Goal: Task Accomplishment & Management: Use online tool/utility

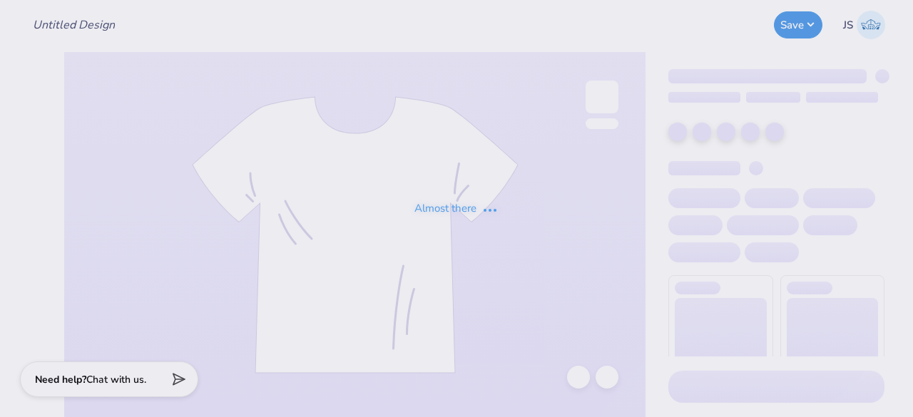
type input "Alpha Chi Omega Dads Weekend"
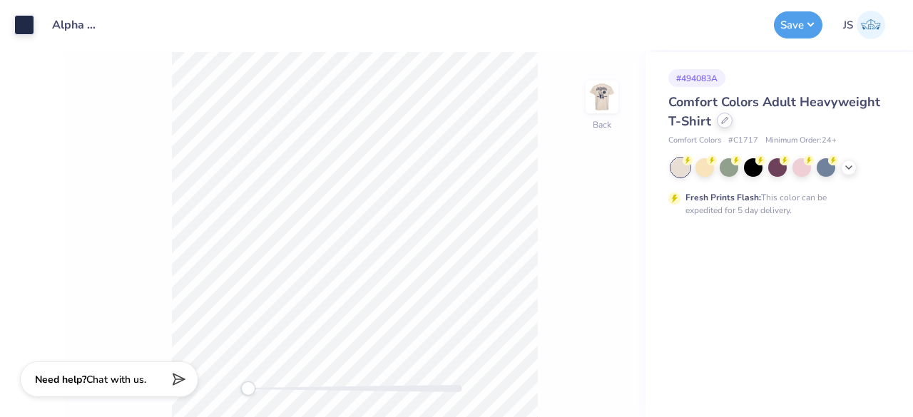
click at [722, 125] on div at bounding box center [725, 121] width 16 height 16
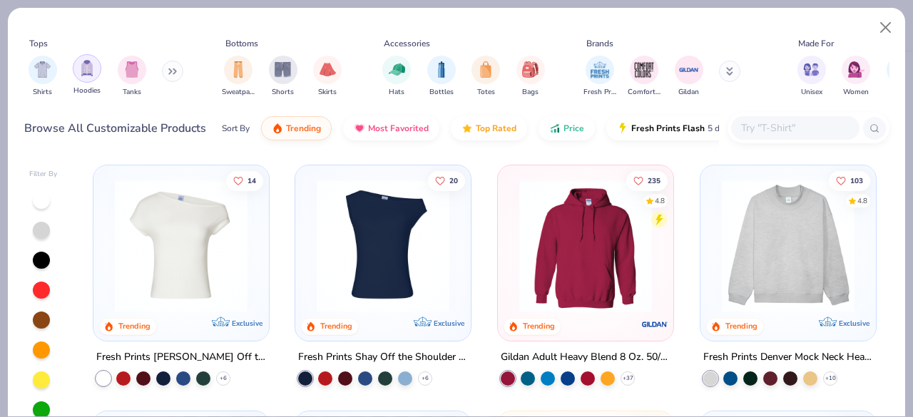
click at [91, 63] on img "filter for Hoodies" at bounding box center [87, 68] width 16 height 16
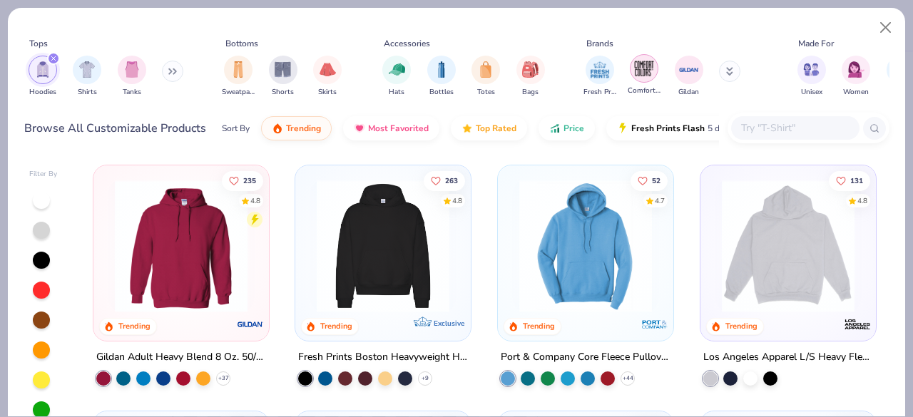
click at [656, 70] on div "filter for Comfort Colors" at bounding box center [644, 68] width 29 height 29
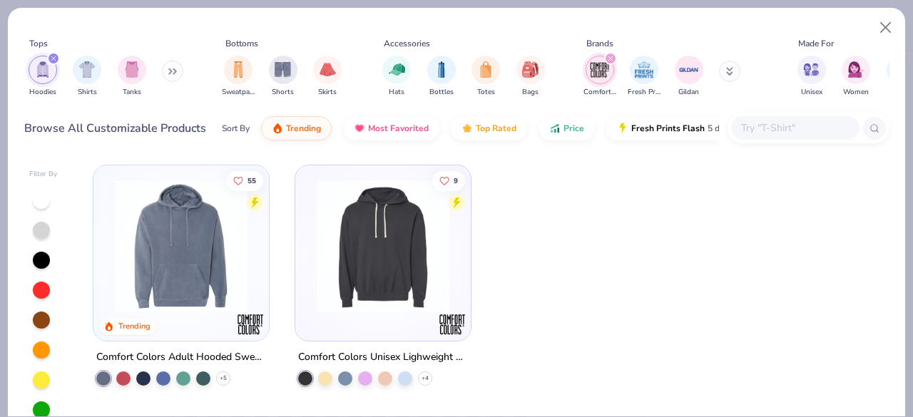
click at [347, 273] on img at bounding box center [382, 246] width 147 height 133
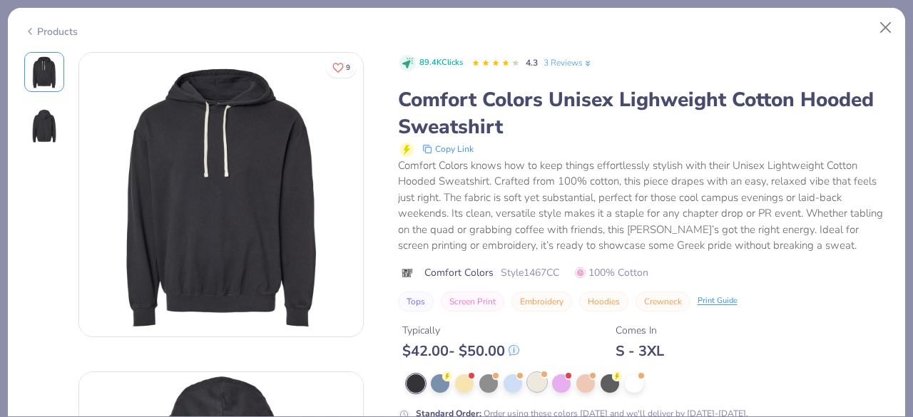
click at [538, 386] on div at bounding box center [537, 382] width 19 height 19
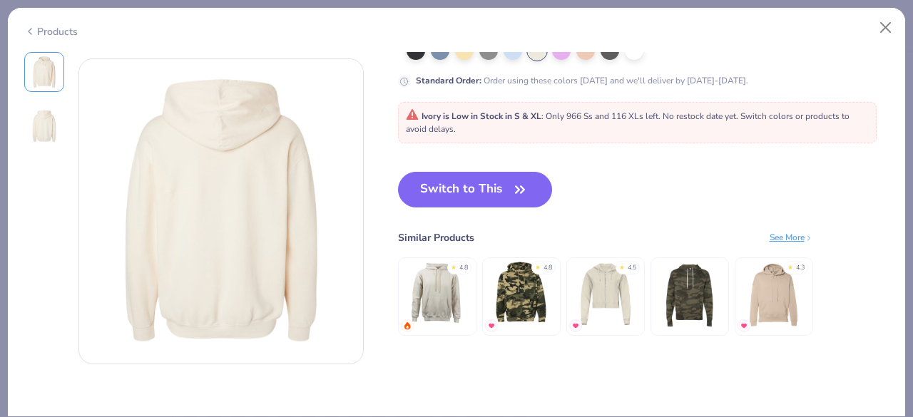
scroll to position [349, 0]
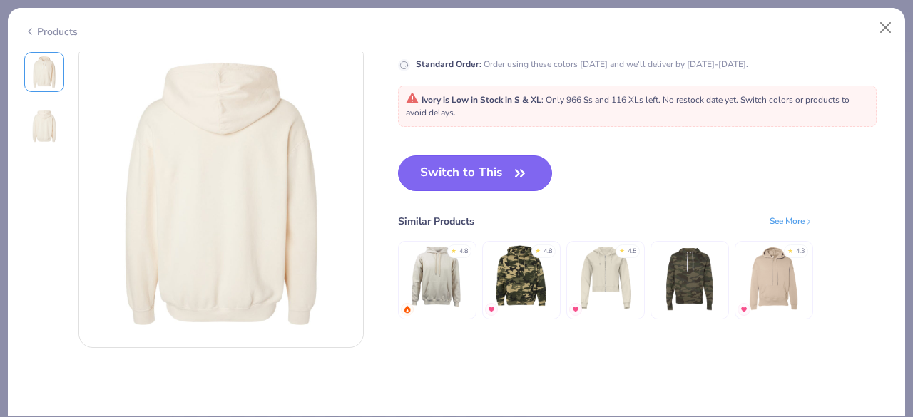
click at [496, 155] on button "Switch to This" at bounding box center [475, 173] width 155 height 36
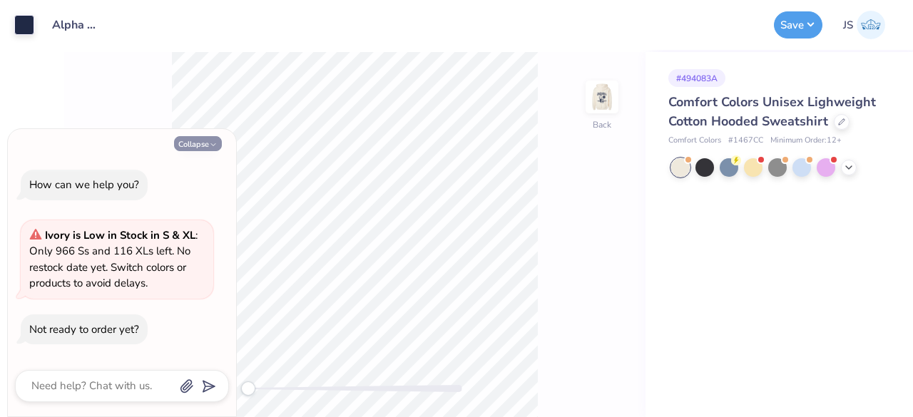
click at [205, 143] on button "Collapse" at bounding box center [198, 143] width 48 height 15
type textarea "x"
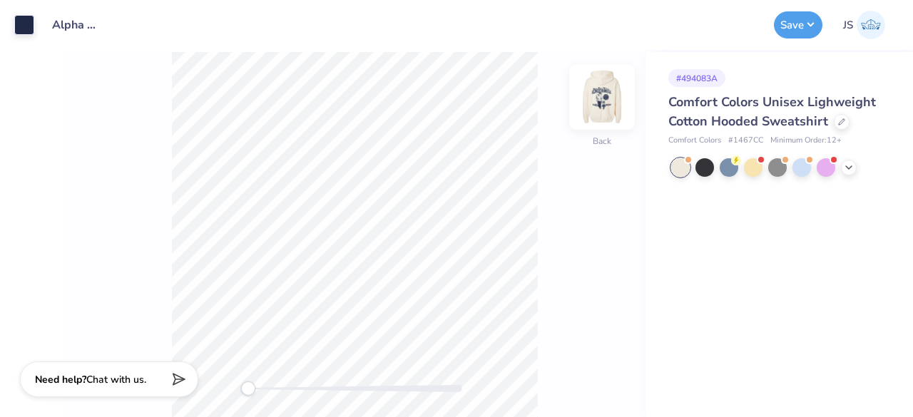
click at [583, 96] on img at bounding box center [601, 96] width 57 height 57
click at [590, 93] on img at bounding box center [601, 96] width 57 height 57
click at [744, 139] on span "# 1467CC" at bounding box center [745, 141] width 35 height 12
copy span "1467CC"
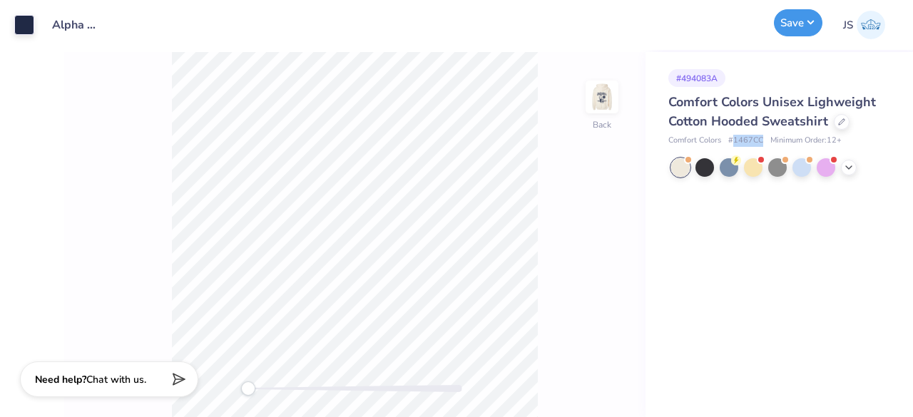
click at [805, 21] on button "Save" at bounding box center [798, 22] width 48 height 27
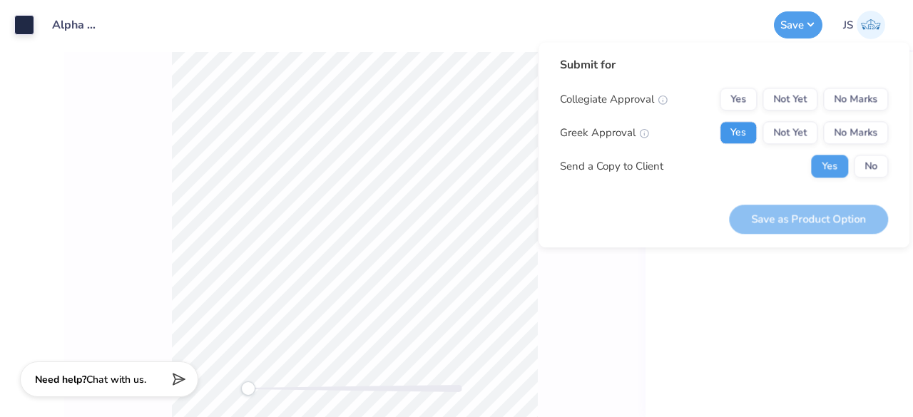
click at [747, 129] on button "Yes" at bounding box center [737, 132] width 37 height 23
click at [827, 108] on button "No Marks" at bounding box center [855, 99] width 65 height 23
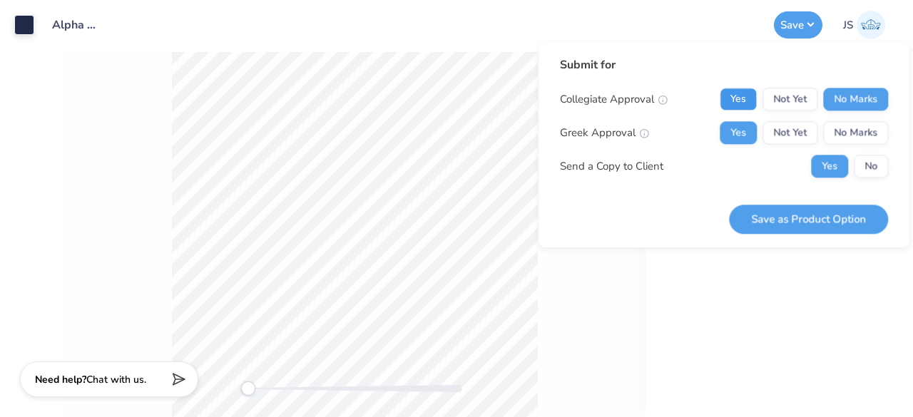
click at [749, 101] on button "Yes" at bounding box center [737, 99] width 37 height 23
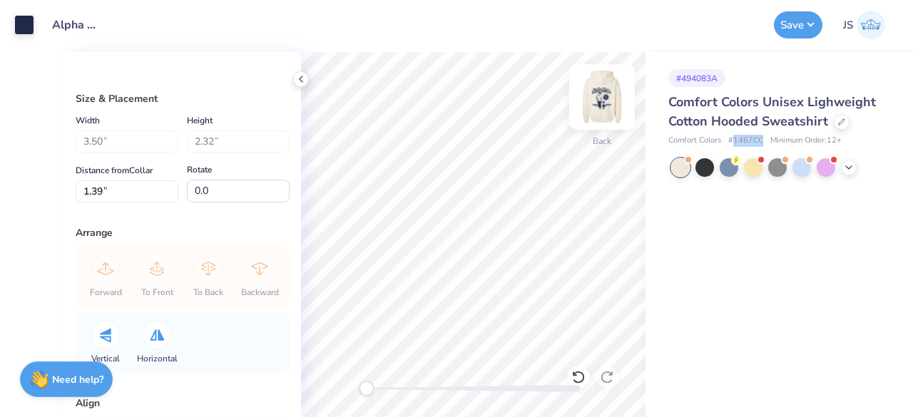
click at [598, 96] on img at bounding box center [601, 96] width 57 height 57
click at [789, 26] on button "Save" at bounding box center [798, 22] width 48 height 27
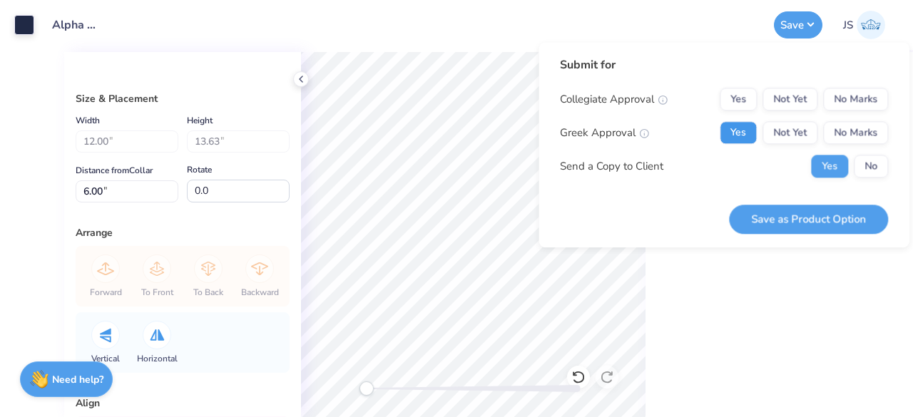
click at [746, 128] on button "Yes" at bounding box center [737, 132] width 37 height 23
click at [746, 106] on button "Yes" at bounding box center [737, 99] width 37 height 23
click at [794, 216] on button "Save as Product Option" at bounding box center [808, 219] width 159 height 29
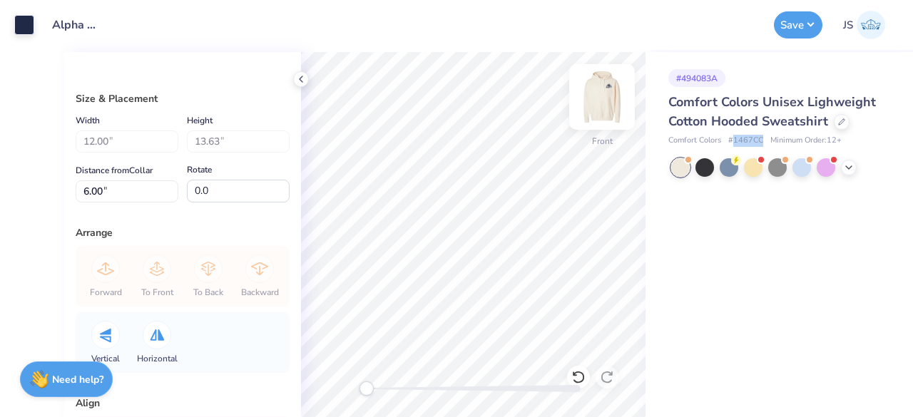
click at [610, 105] on img at bounding box center [601, 96] width 57 height 57
click at [608, 103] on img at bounding box center [601, 96] width 57 height 57
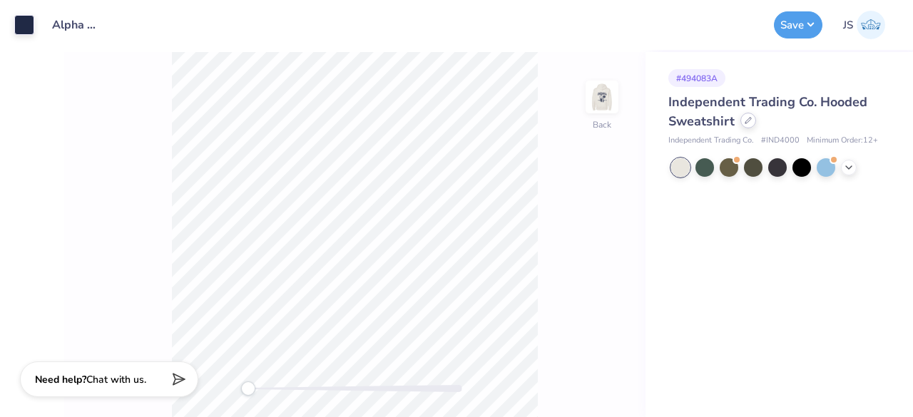
click at [750, 122] on icon at bounding box center [747, 120] width 7 height 7
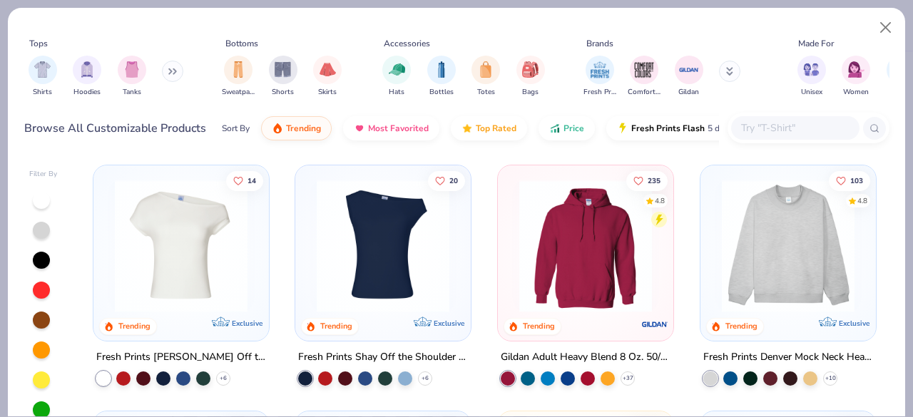
click at [756, 123] on input "text" at bounding box center [794, 128] width 110 height 16
paste input "1467CC"
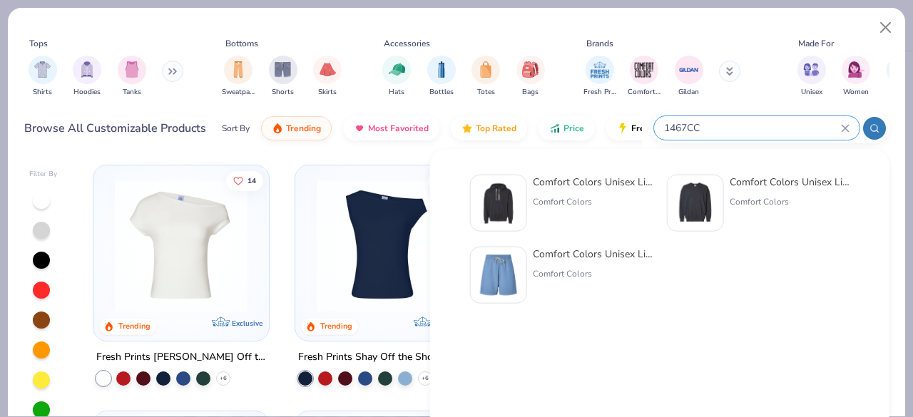
type input "1467CC"
click at [565, 183] on div "Comfort Colors Unisex Lighweight Cotton Hooded Sweatshirt" at bounding box center [593, 182] width 120 height 15
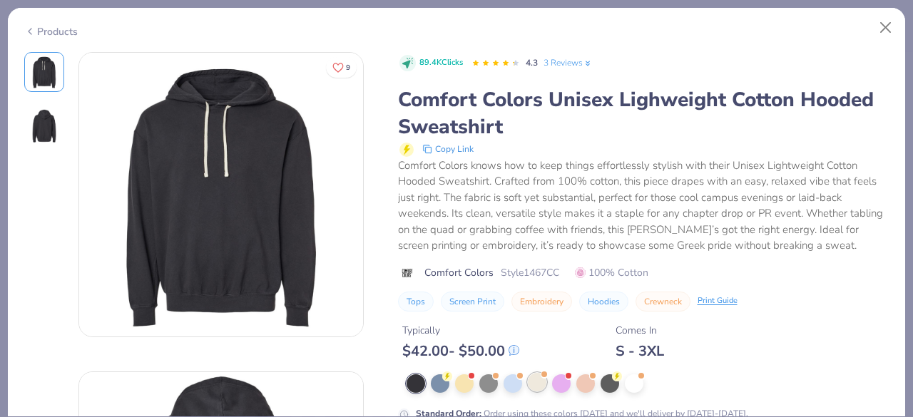
click at [533, 387] on div at bounding box center [537, 382] width 19 height 19
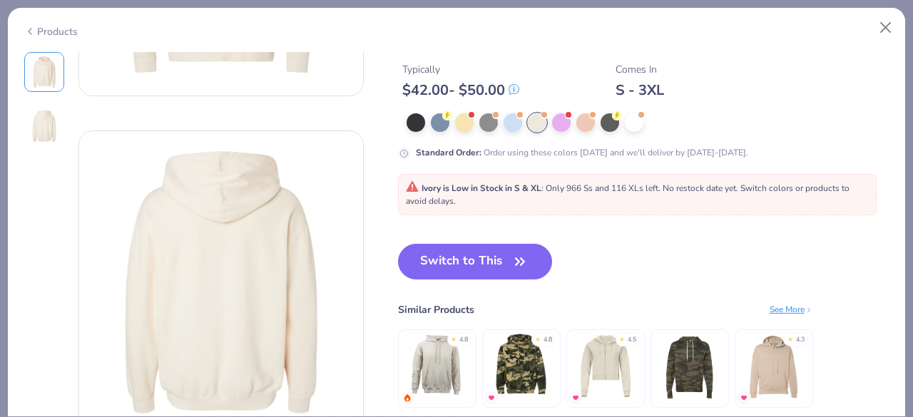
scroll to position [262, 0]
click at [470, 247] on button "Switch to This" at bounding box center [475, 261] width 155 height 36
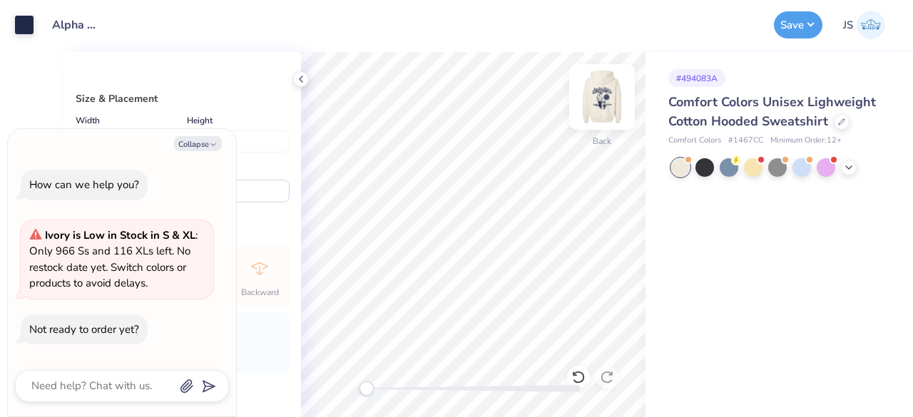
click at [602, 93] on img at bounding box center [601, 96] width 57 height 57
click at [796, 34] on button "Save" at bounding box center [798, 22] width 48 height 27
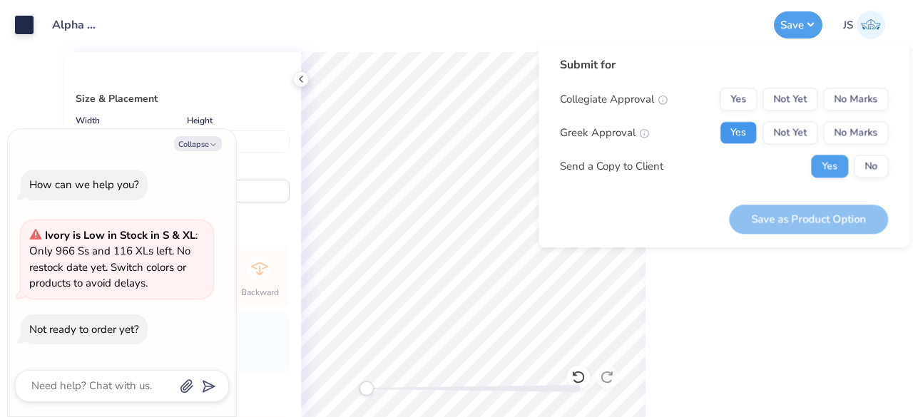
click at [739, 129] on button "Yes" at bounding box center [737, 132] width 37 height 23
click at [740, 88] on button "Yes" at bounding box center [737, 99] width 37 height 23
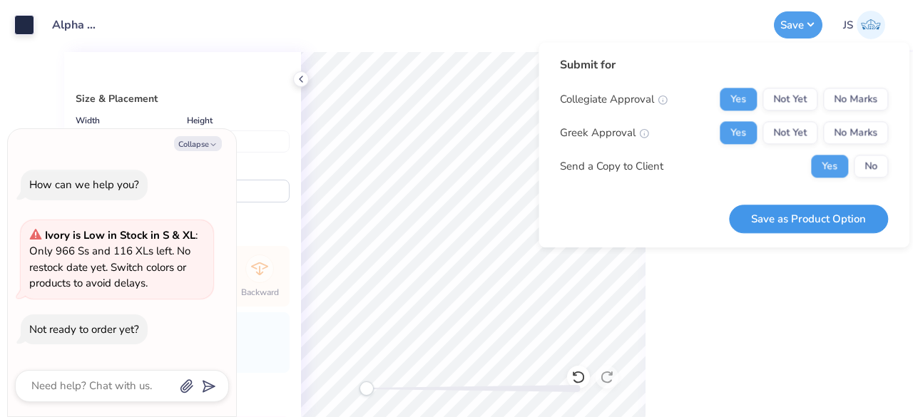
click at [780, 219] on button "Save as Product Option" at bounding box center [808, 219] width 159 height 29
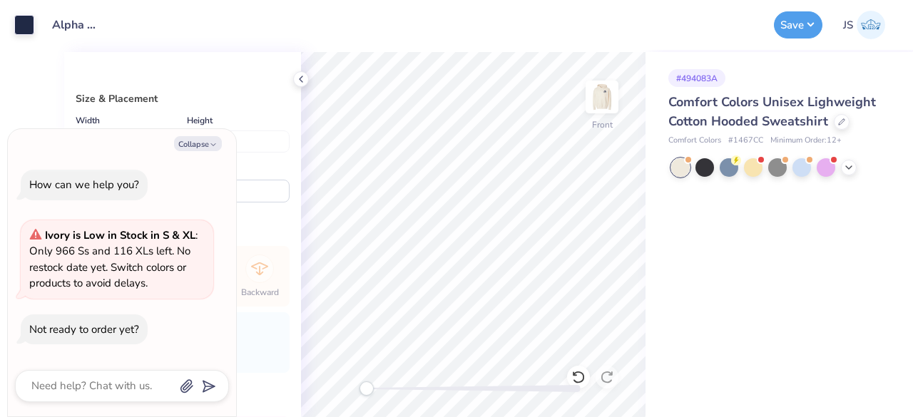
click at [753, 140] on span "# 1467CC" at bounding box center [745, 141] width 35 height 12
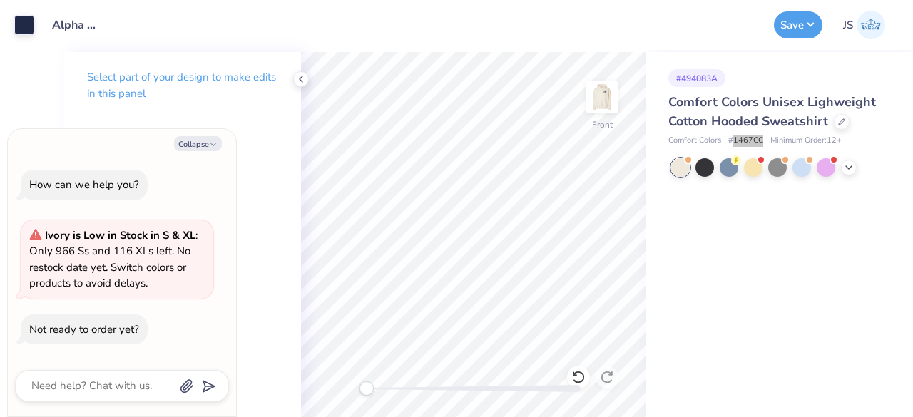
type textarea "x"
